Goal: Obtain resource: Obtain resource

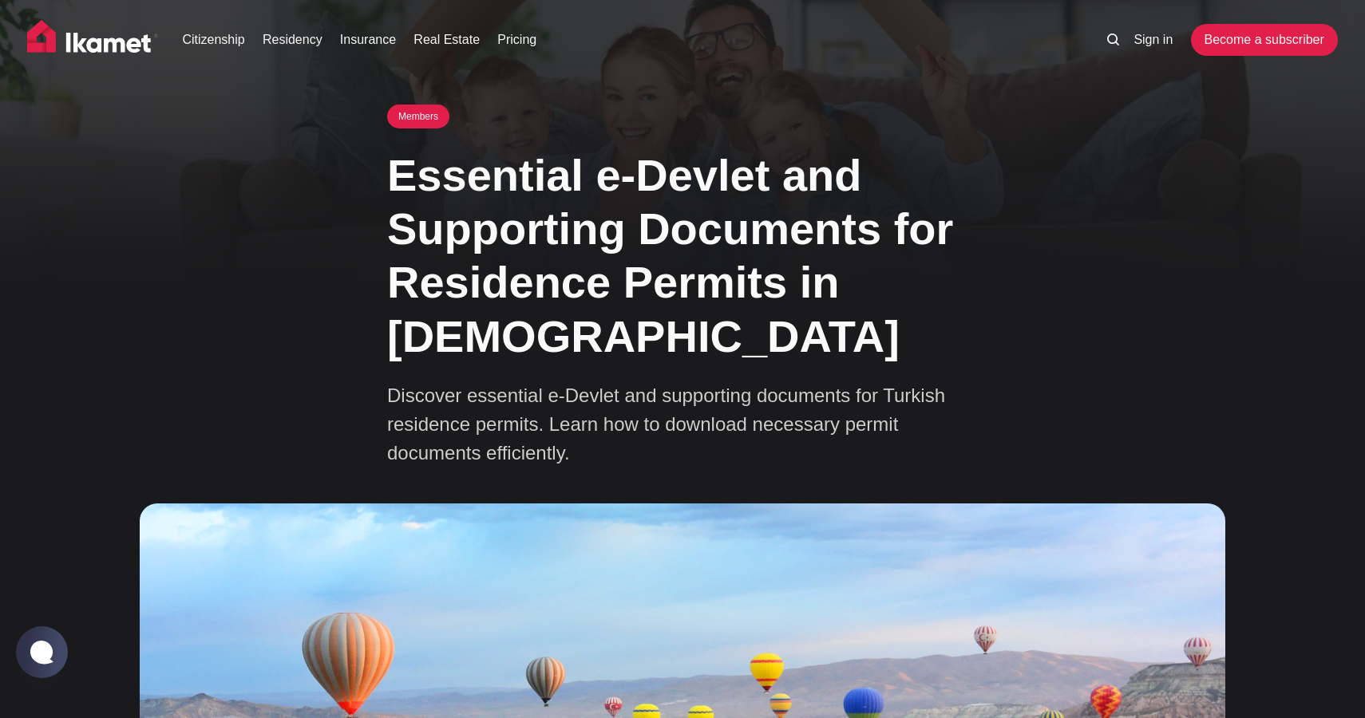
click at [1130, 57] on div "Citizenship Residency Insurance Real Estate Pricing Sign in Become a subscriber" at bounding box center [682, 45] width 1365 height 90
click at [1137, 48] on link "Sign in" at bounding box center [1152, 39] width 39 height 19
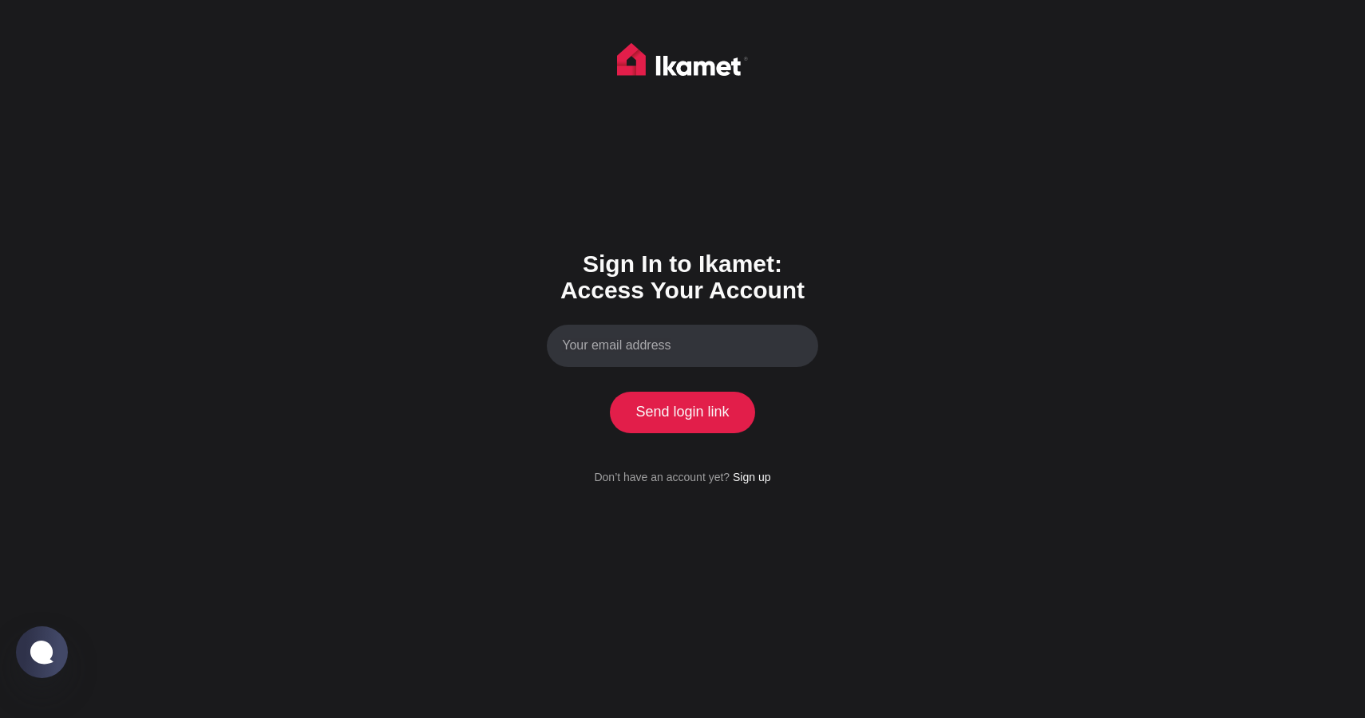
click at [681, 358] on input "Your email address" at bounding box center [682, 346] width 271 height 42
type input "aleena.h23@gmail.com"
click at [655, 403] on button "Send login link" at bounding box center [682, 412] width 145 height 41
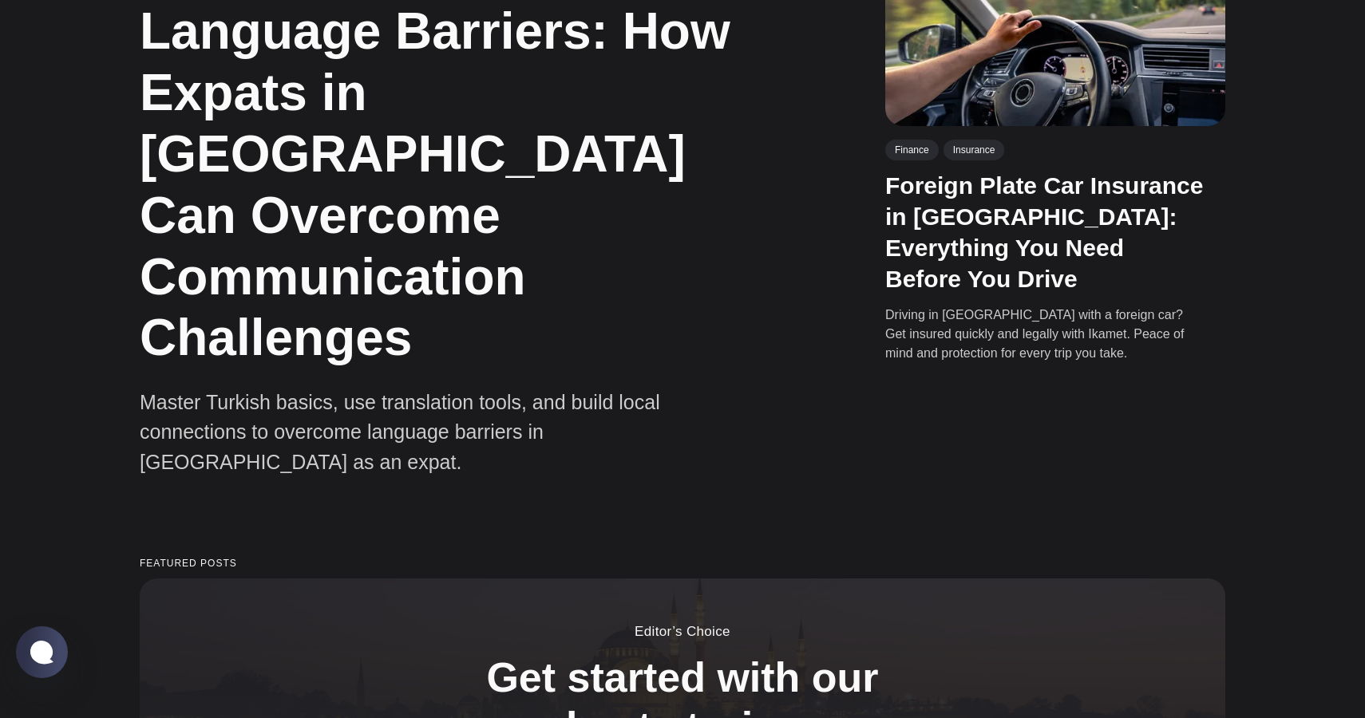
scroll to position [1140, 0]
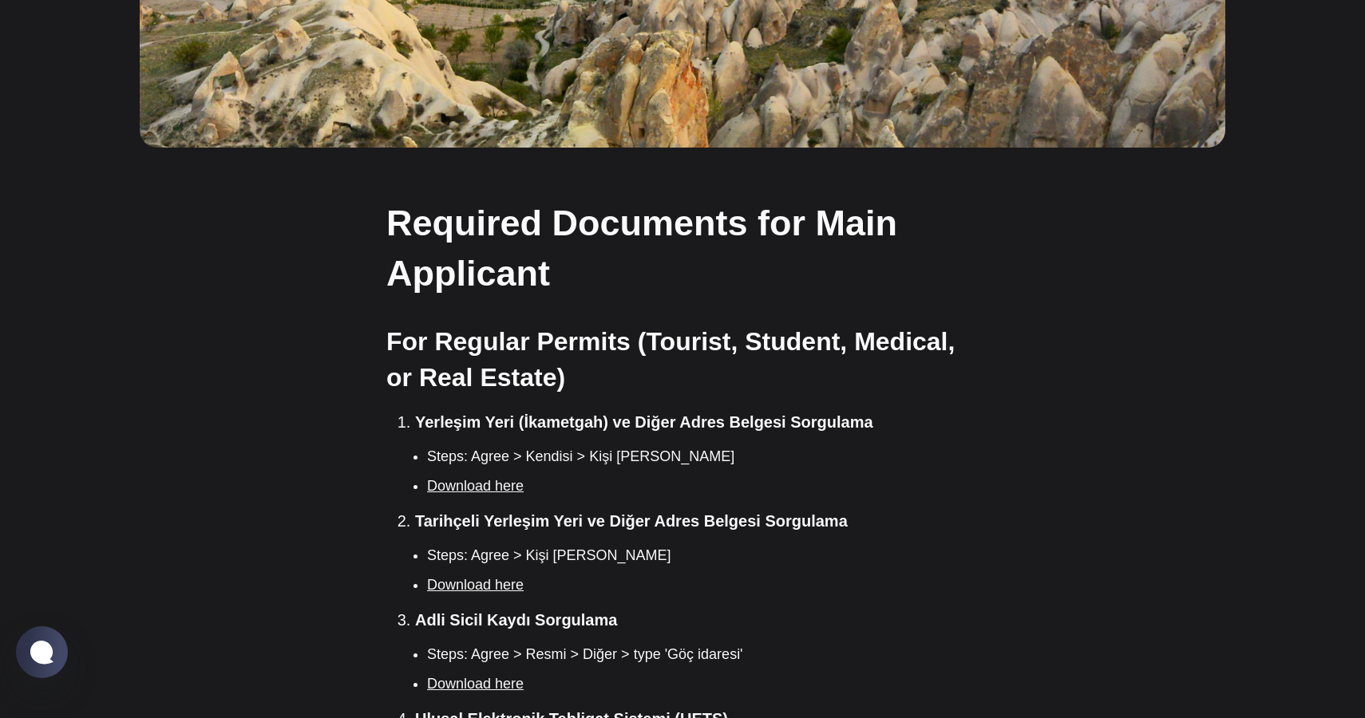
scroll to position [987, 0]
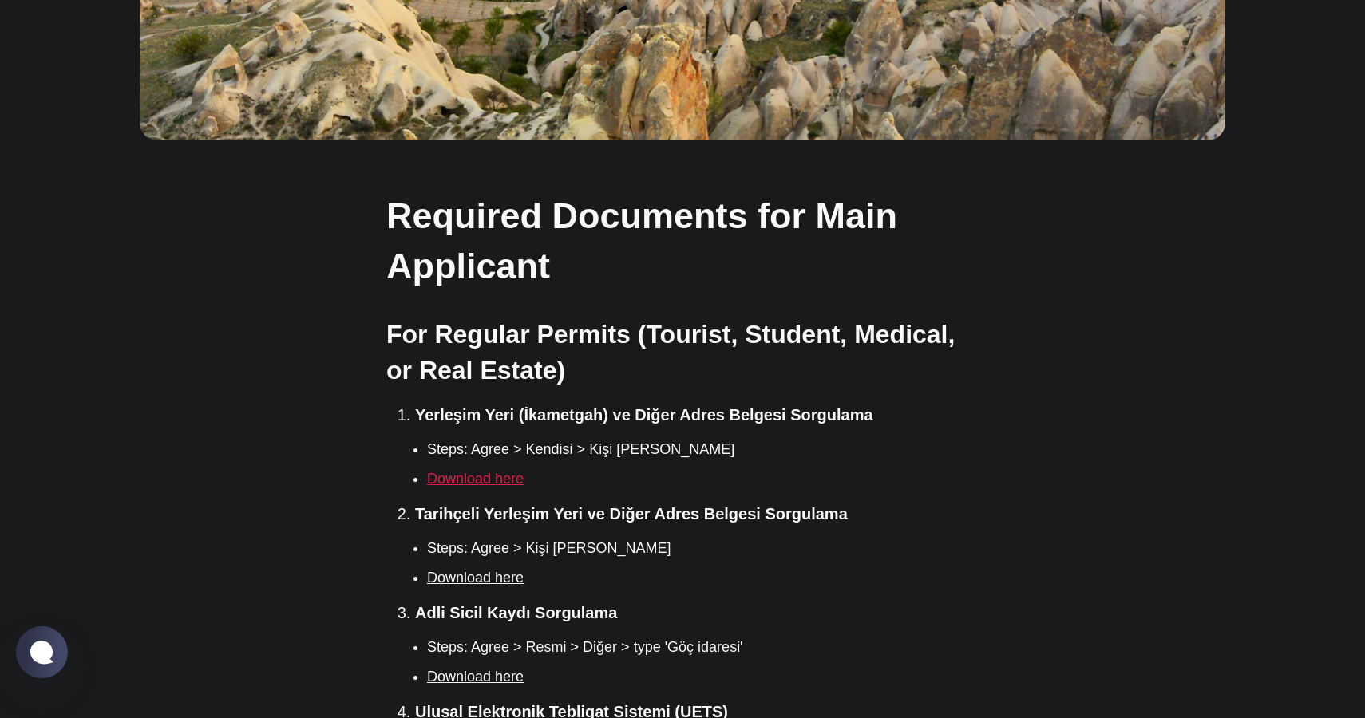
click at [501, 471] on link "Download here" at bounding box center [475, 479] width 97 height 16
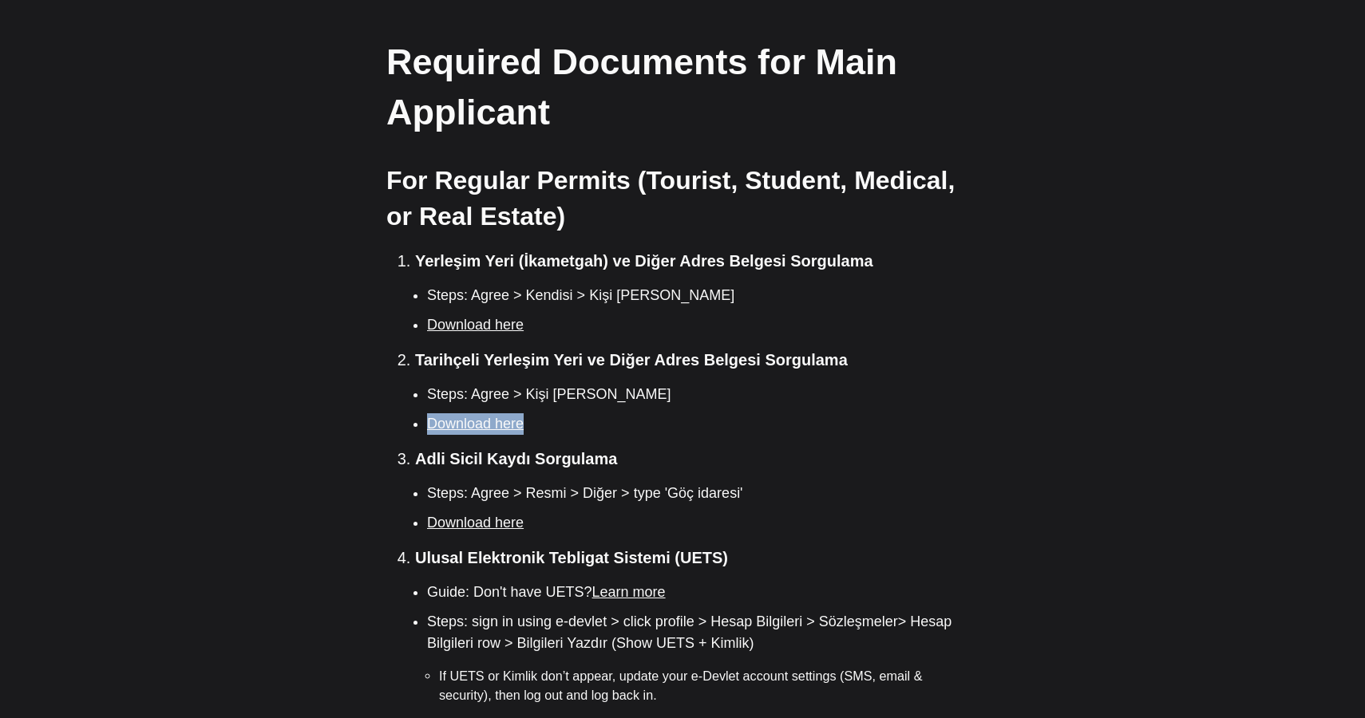
scroll to position [1152, 0]
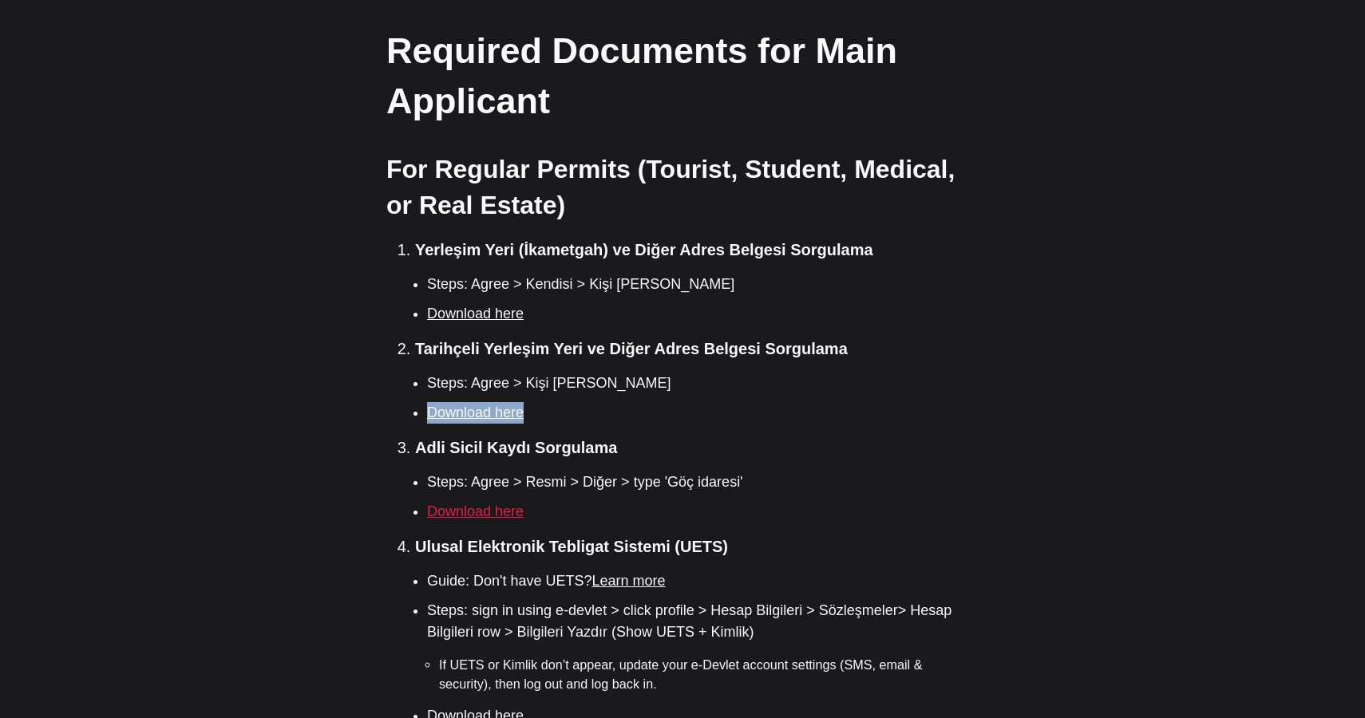
click at [472, 504] on link "Download here" at bounding box center [475, 512] width 97 height 16
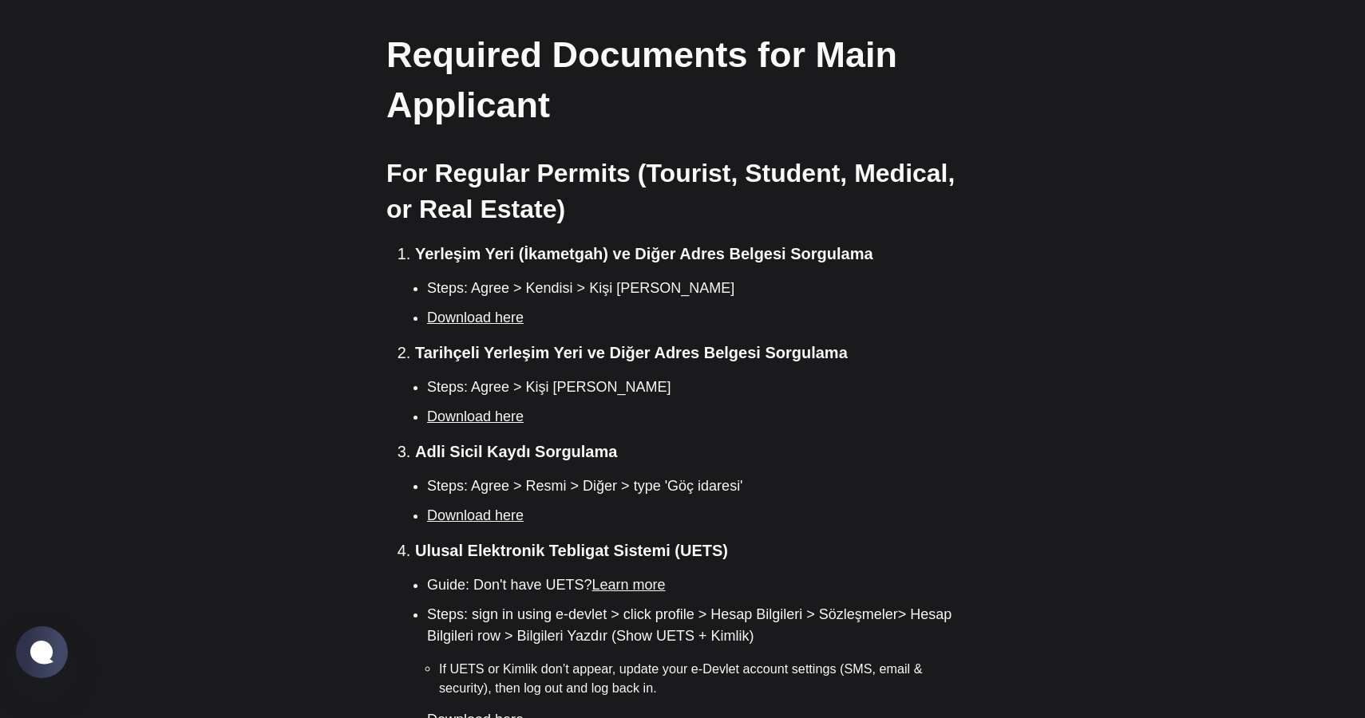
click at [500, 505] on li "Download here" at bounding box center [702, 516] width 551 height 22
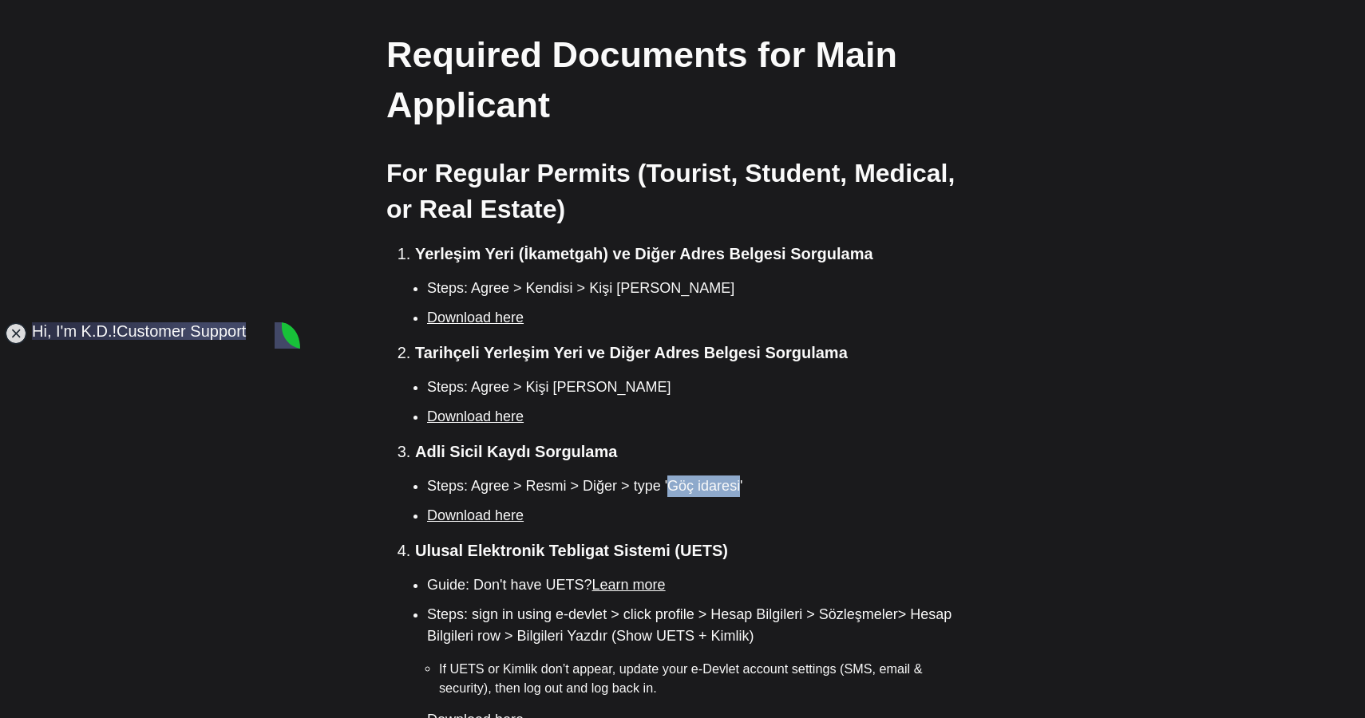
drag, startPoint x: 670, startPoint y: 436, endPoint x: 740, endPoint y: 433, distance: 69.5
click at [740, 476] on li "Steps: Agree > Resmi > Diğer > type 'Göç idaresi'" at bounding box center [702, 487] width 551 height 22
copy li "Göç idaresi"
